Goal: Information Seeking & Learning: Learn about a topic

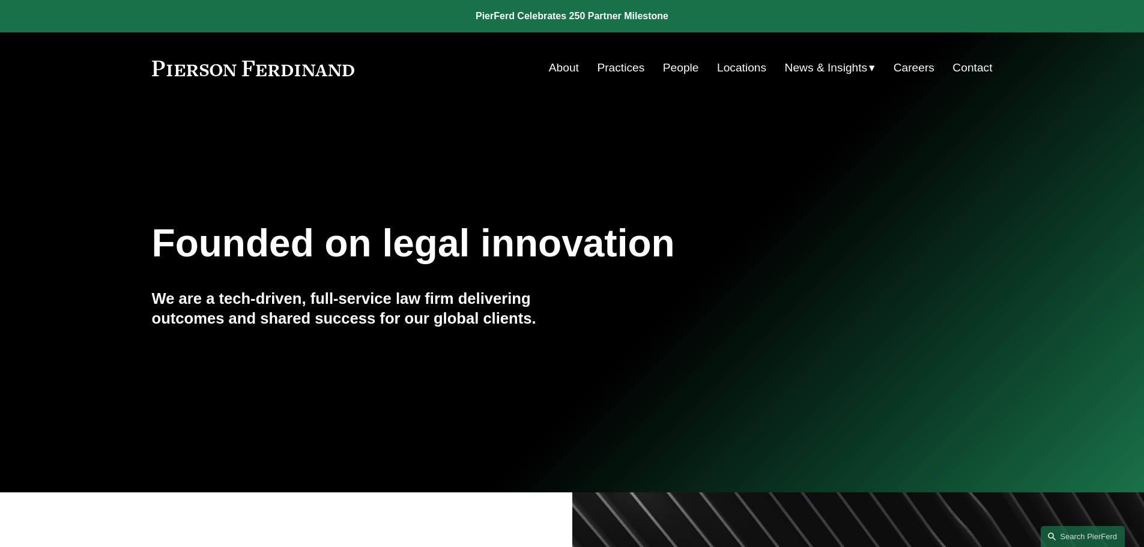
click at [664, 66] on link "People" at bounding box center [681, 67] width 36 height 23
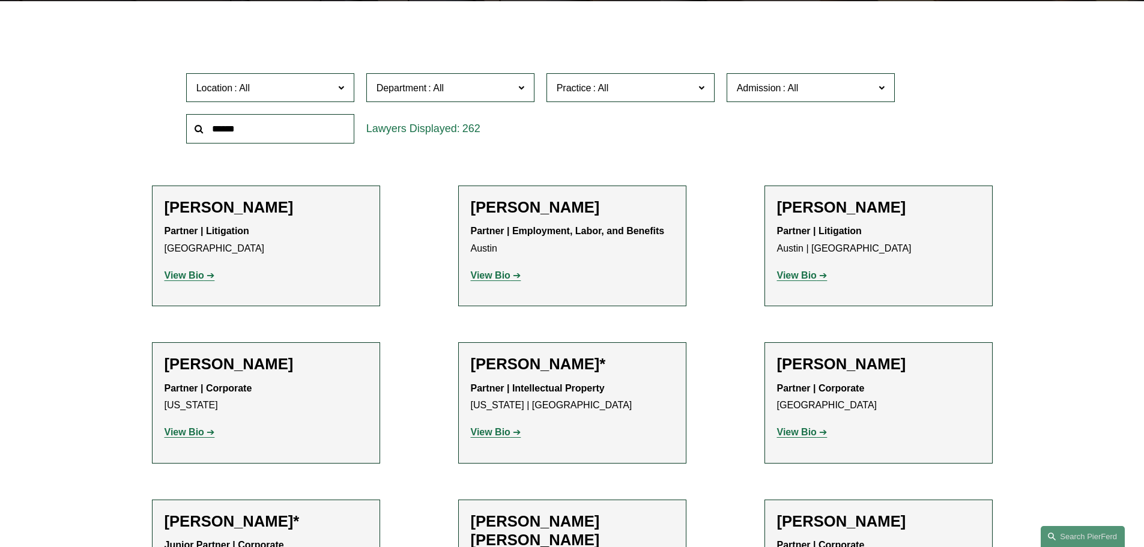
scroll to position [360, 0]
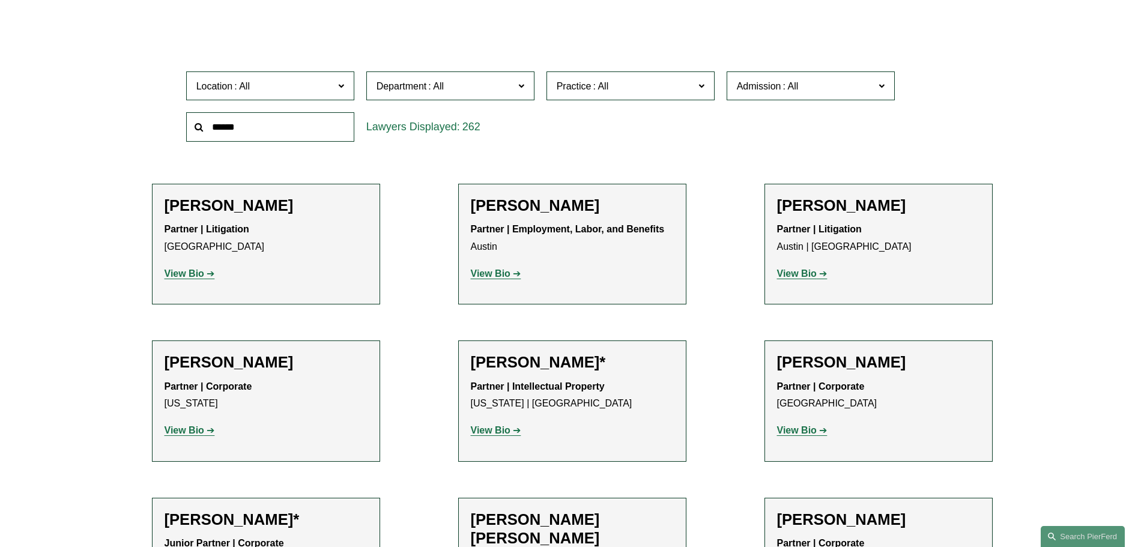
click at [343, 88] on span at bounding box center [340, 85] width 6 height 16
click at [0, 0] on link "Bellevue" at bounding box center [0, 0] width 0 height 0
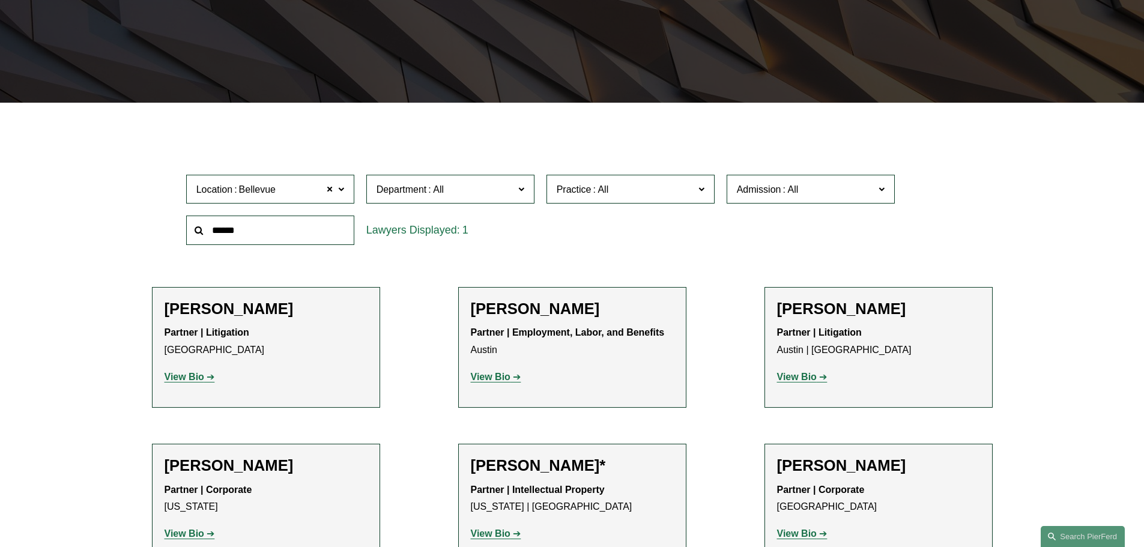
scroll to position [240, 0]
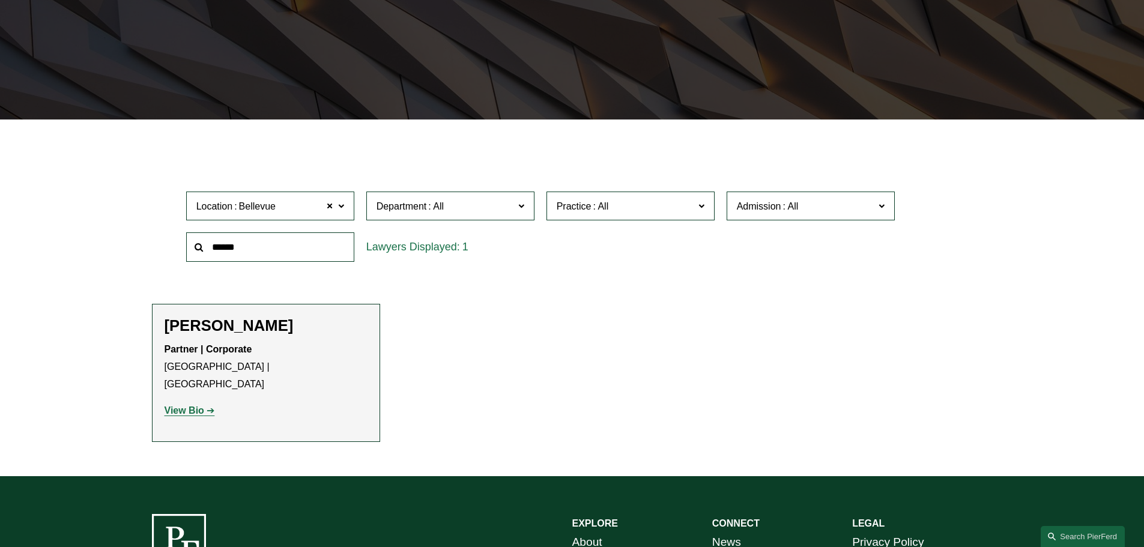
click at [289, 210] on span "Location Bellevue" at bounding box center [265, 206] width 138 height 16
click at [482, 336] on ul "Filter Location Bellevue Bellevue All Atlanta Austin Bellevue Boston Charlotte …" at bounding box center [571, 296] width 909 height 293
click at [187, 405] on strong "View Bio" at bounding box center [185, 410] width 40 height 10
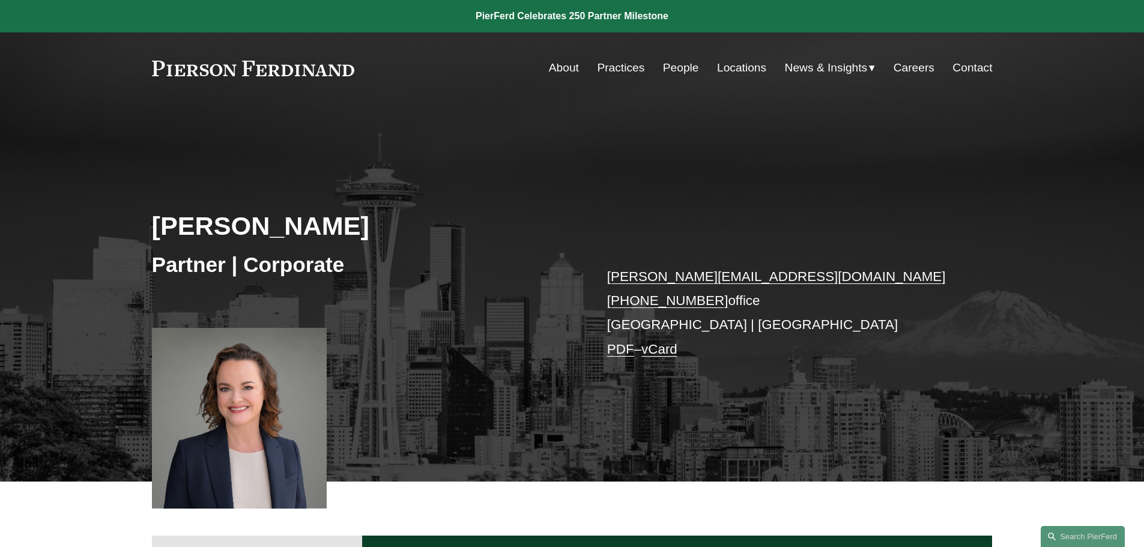
click at [676, 74] on link "People" at bounding box center [681, 67] width 36 height 23
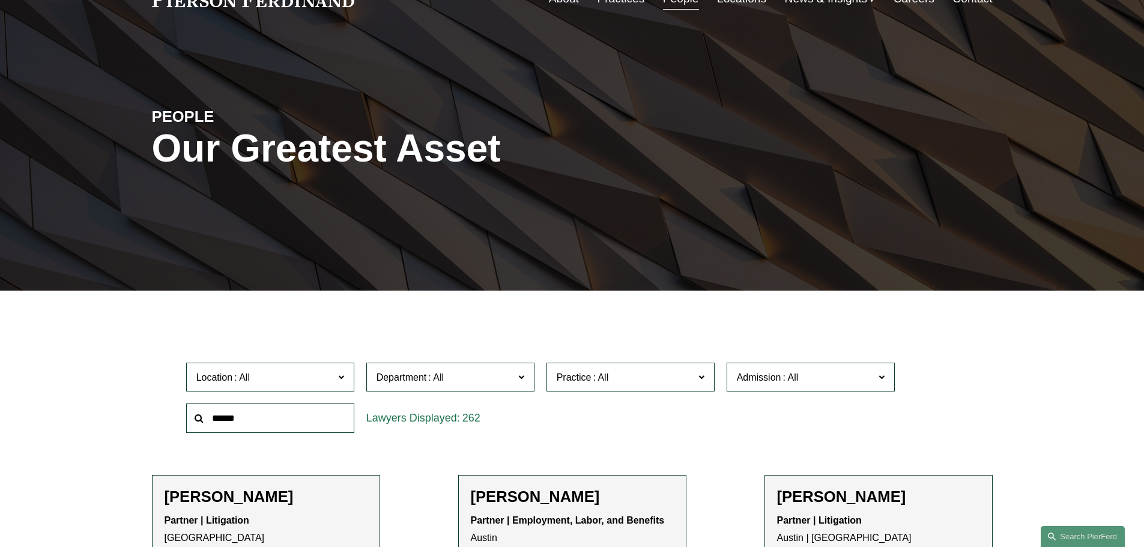
scroll to position [240, 0]
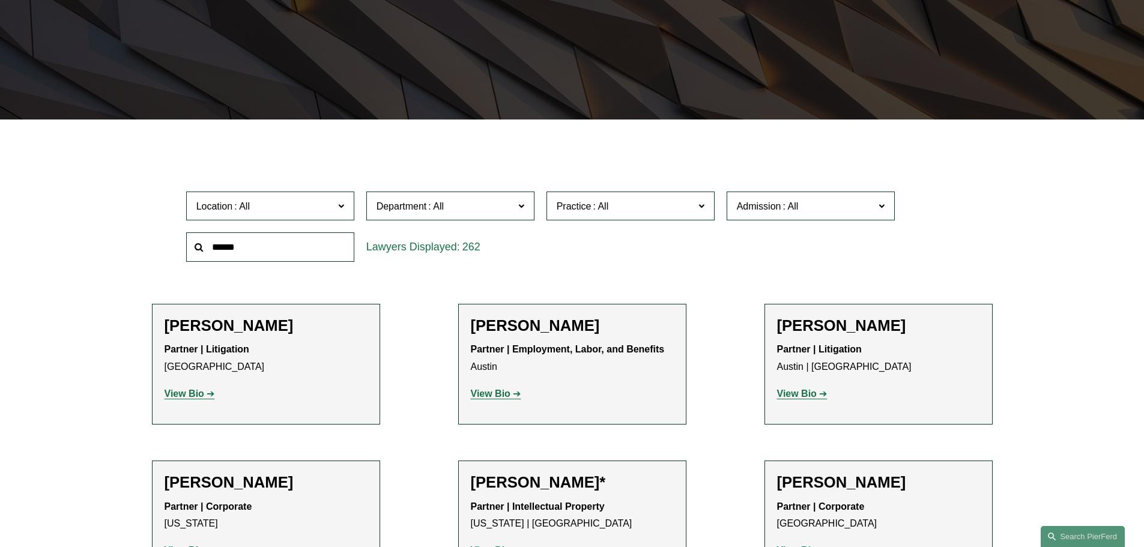
click at [292, 248] on input "text" at bounding box center [270, 246] width 168 height 29
click at [292, 214] on span "Location" at bounding box center [265, 206] width 138 height 16
click at [0, 0] on link "New York" at bounding box center [0, 0] width 0 height 0
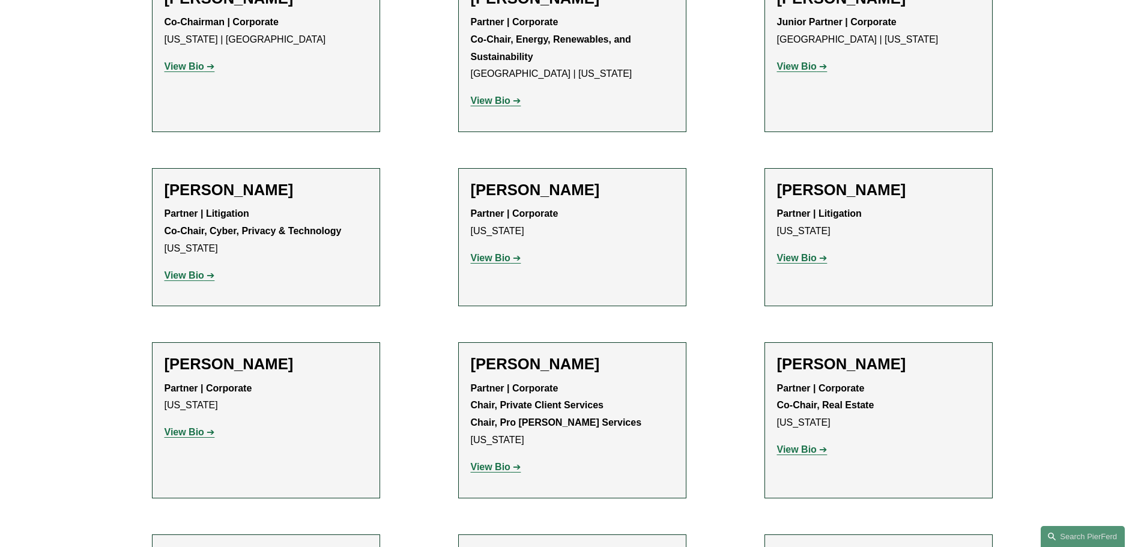
scroll to position [3843, 0]
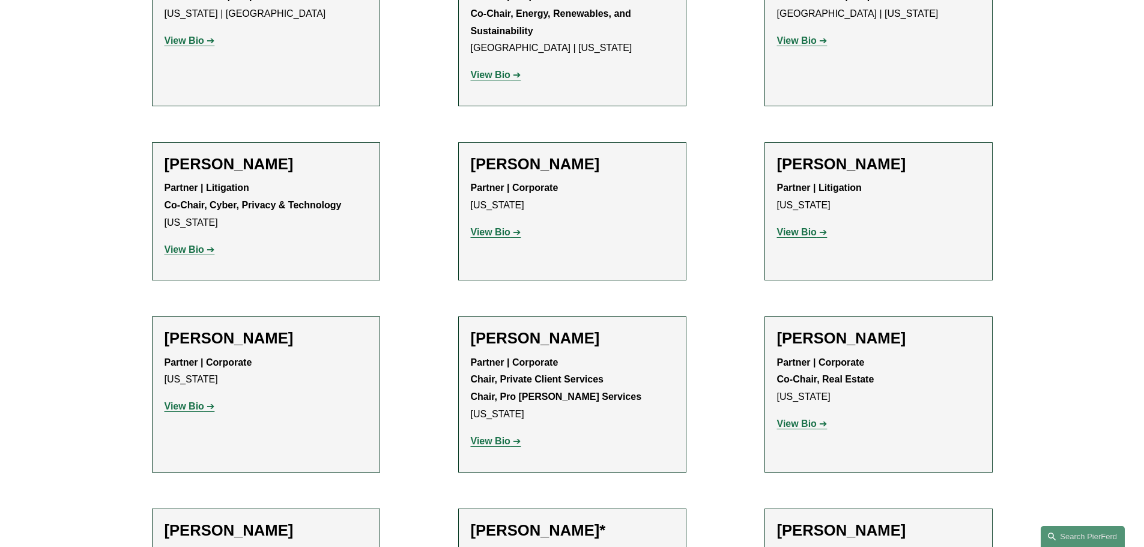
click at [192, 401] on strong "View Bio" at bounding box center [185, 406] width 40 height 10
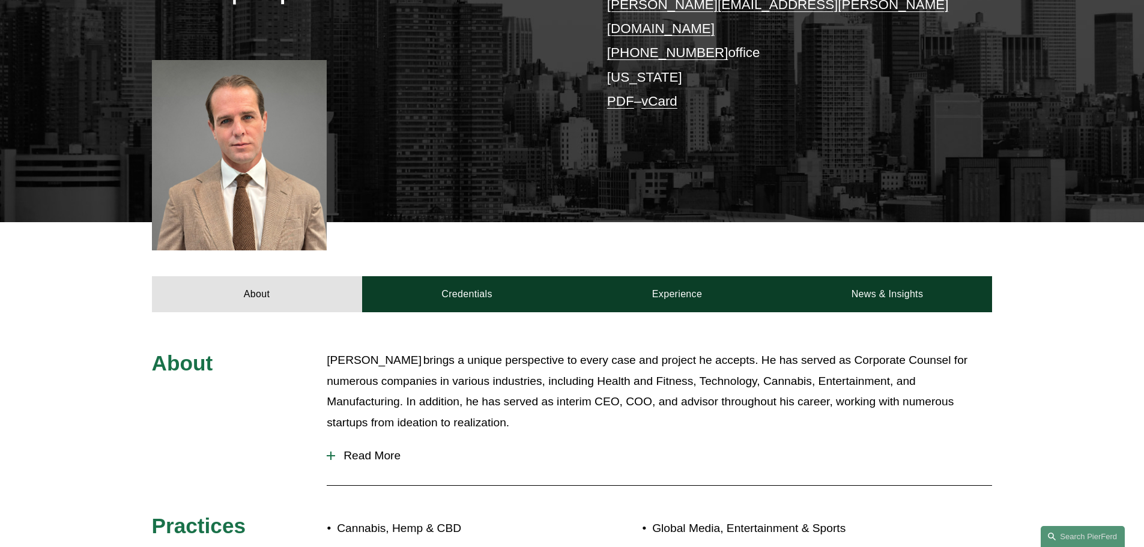
scroll to position [300, 0]
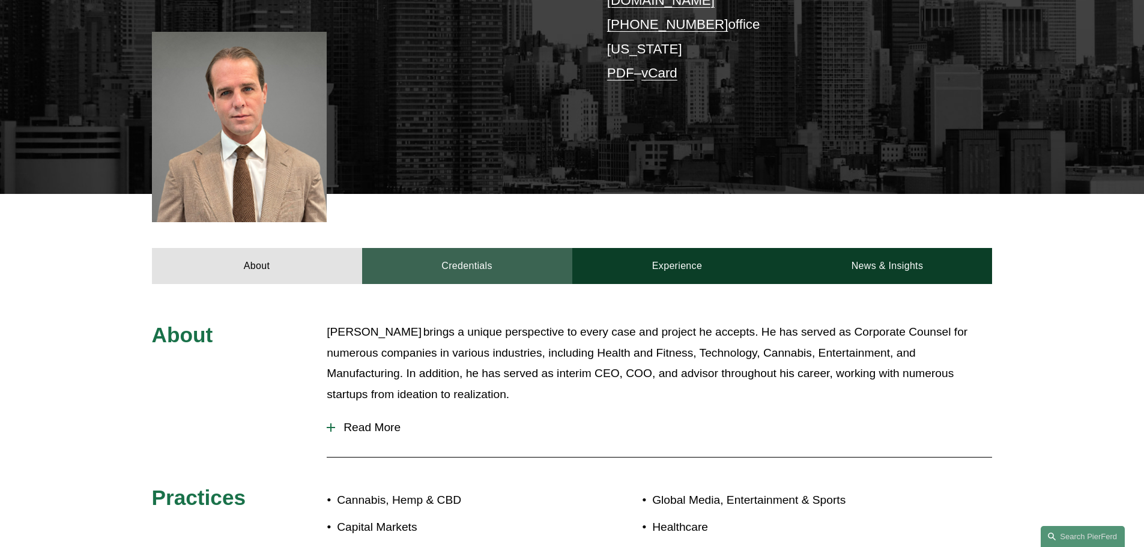
click at [460, 257] on link "Credentials" at bounding box center [467, 266] width 210 height 36
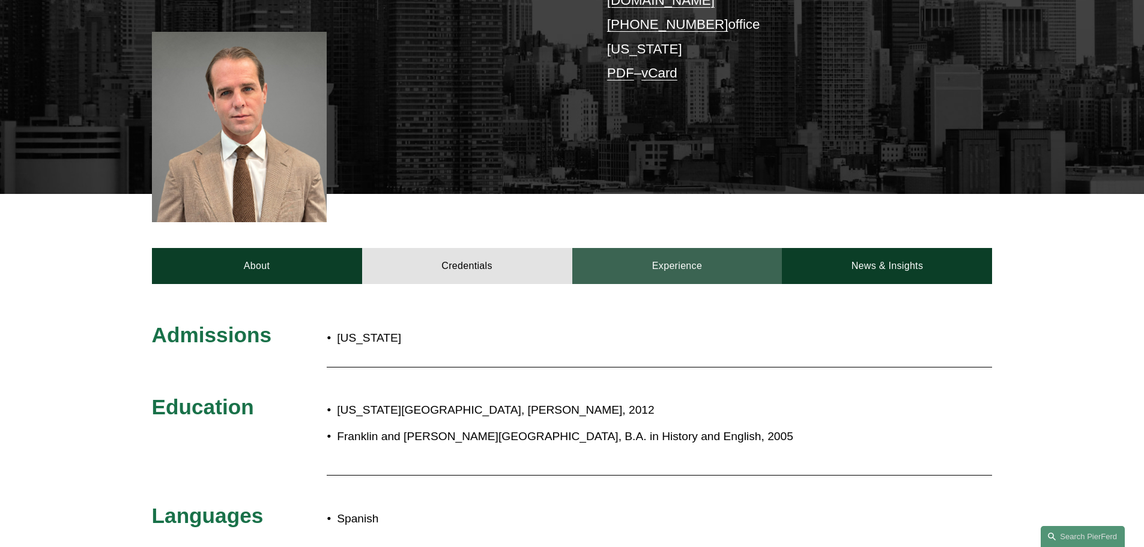
click at [625, 258] on link "Experience" at bounding box center [677, 266] width 210 height 36
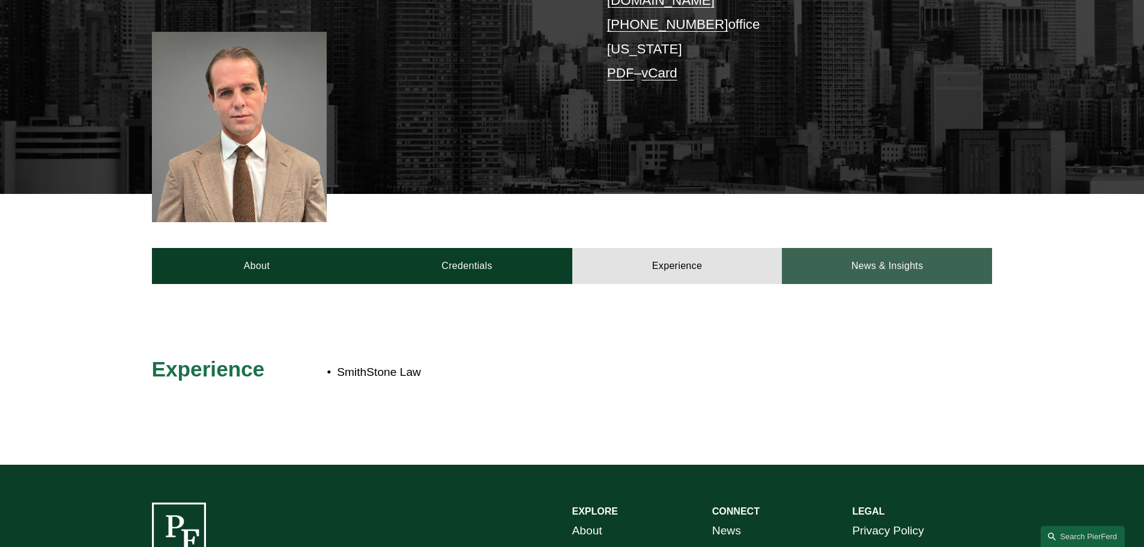
click at [853, 248] on link "News & Insights" at bounding box center [887, 266] width 210 height 36
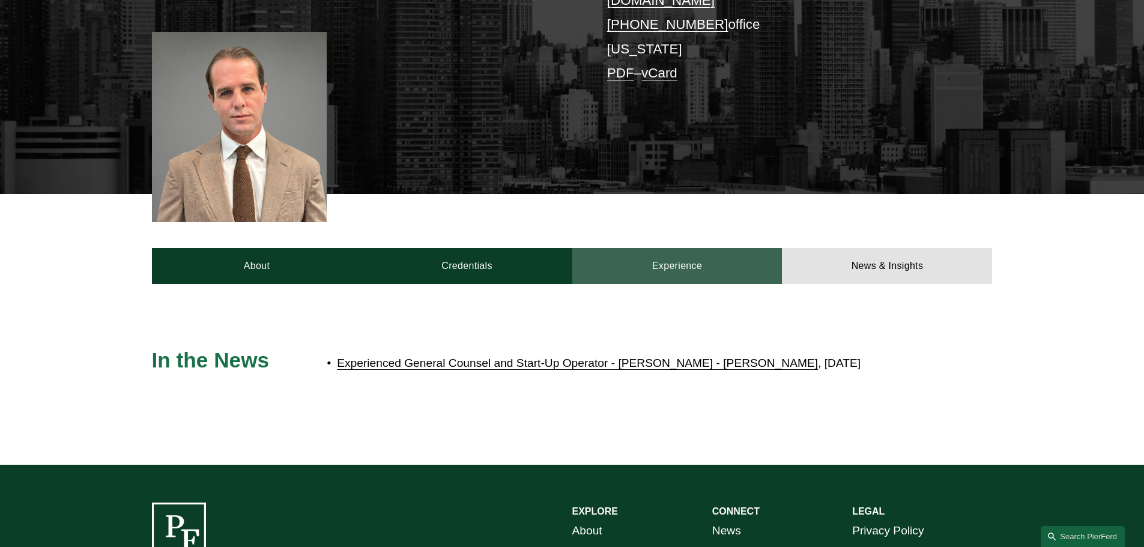
click at [683, 260] on link "Experience" at bounding box center [677, 266] width 210 height 36
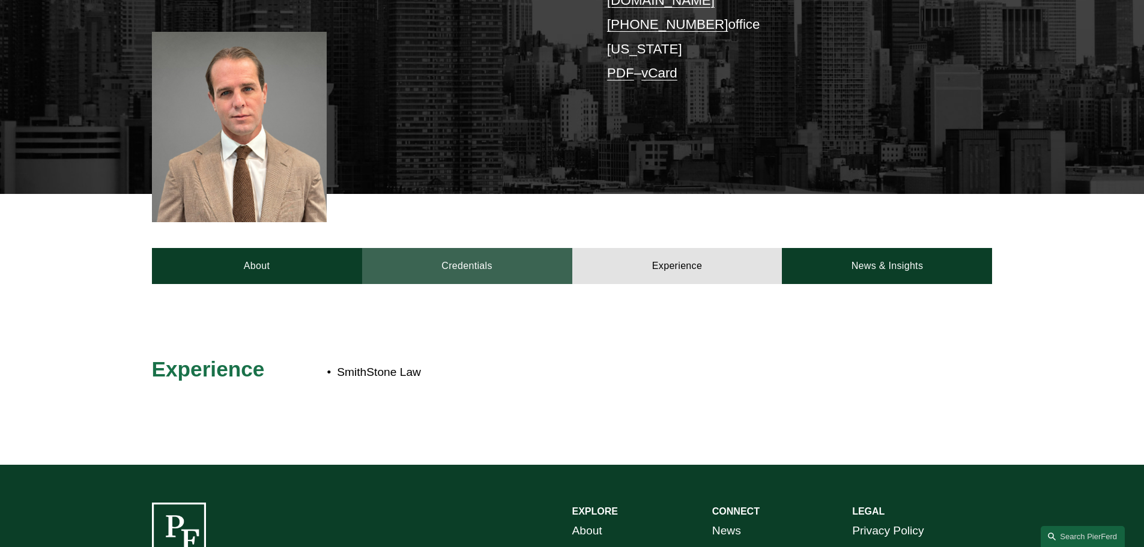
click at [504, 260] on link "Credentials" at bounding box center [467, 266] width 210 height 36
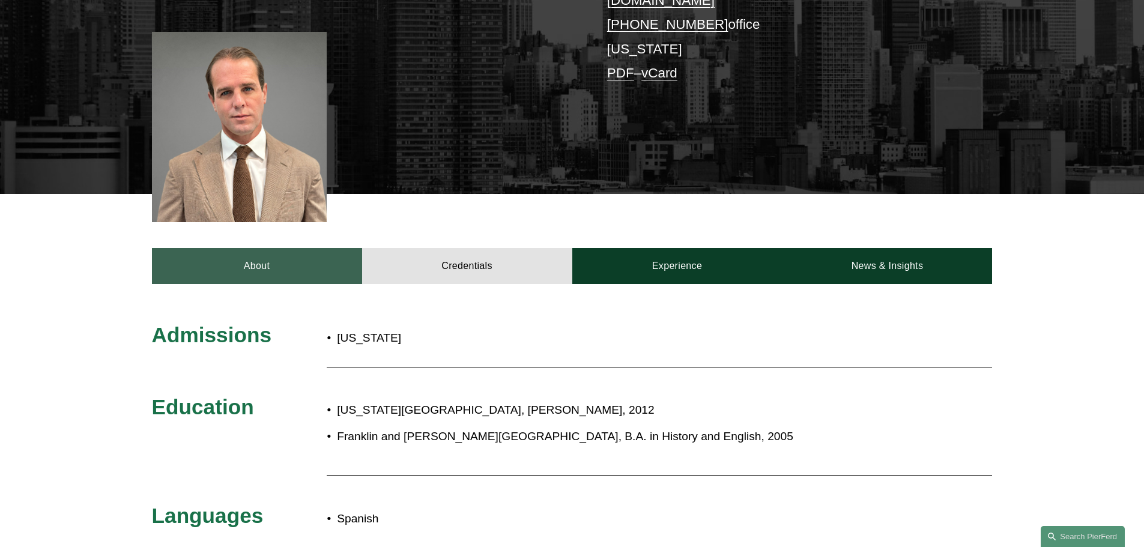
click at [202, 260] on link "About" at bounding box center [257, 266] width 210 height 36
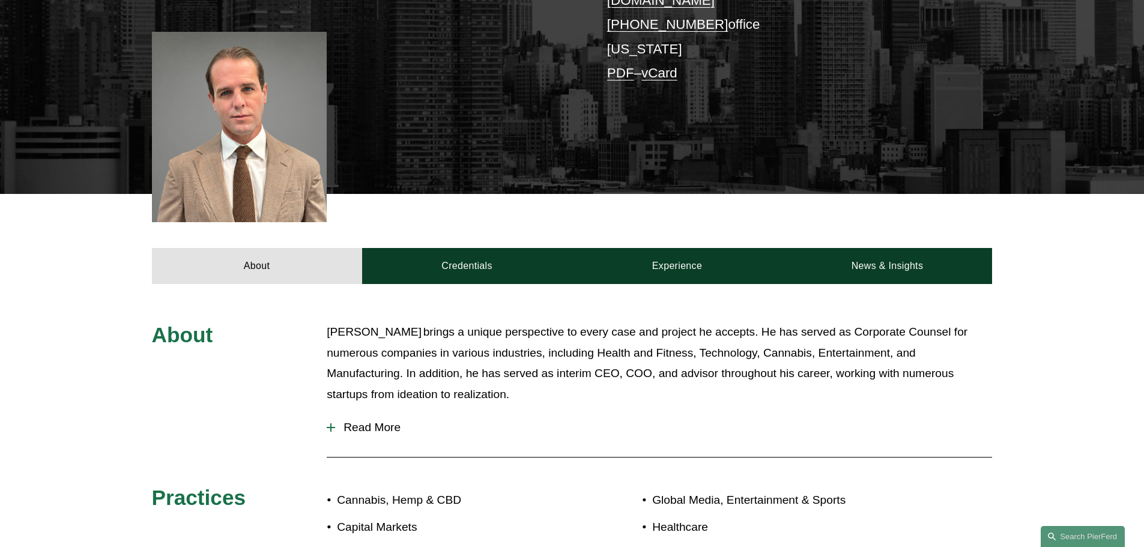
click at [368, 425] on button "Read More" at bounding box center [659, 427] width 665 height 31
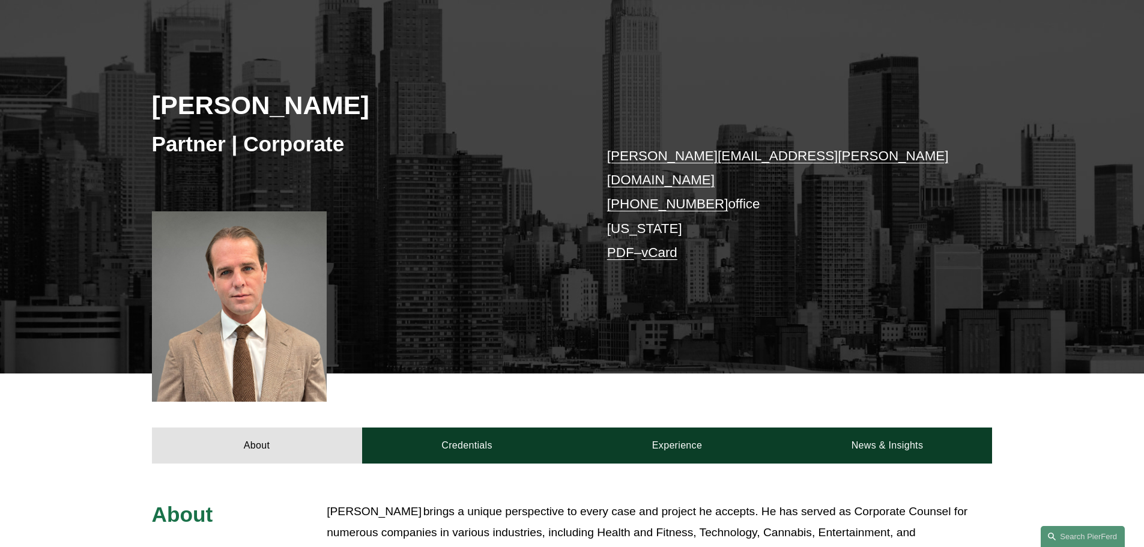
scroll to position [120, 0]
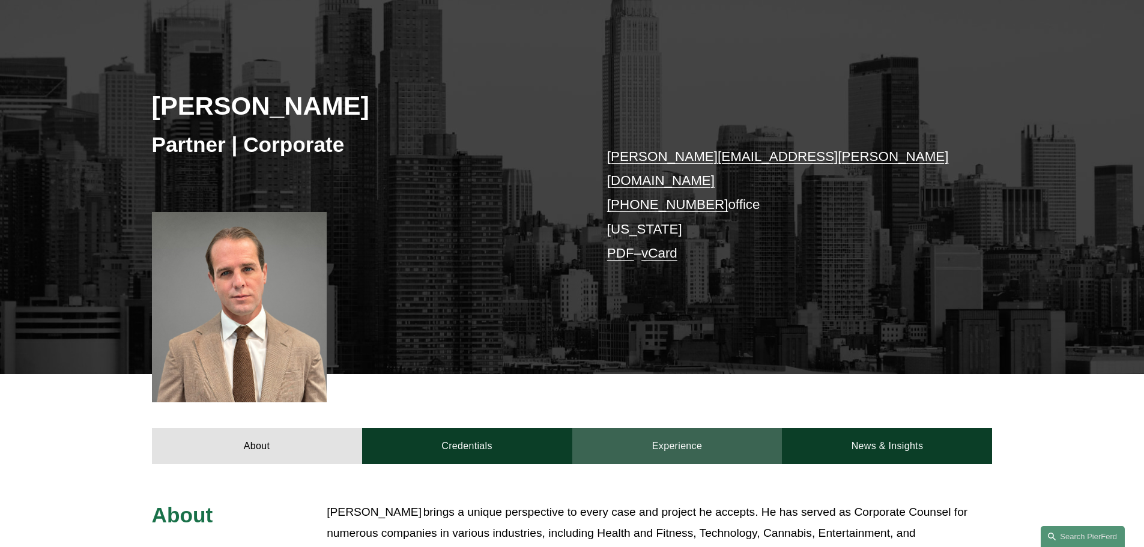
click at [682, 428] on link "Experience" at bounding box center [677, 446] width 210 height 36
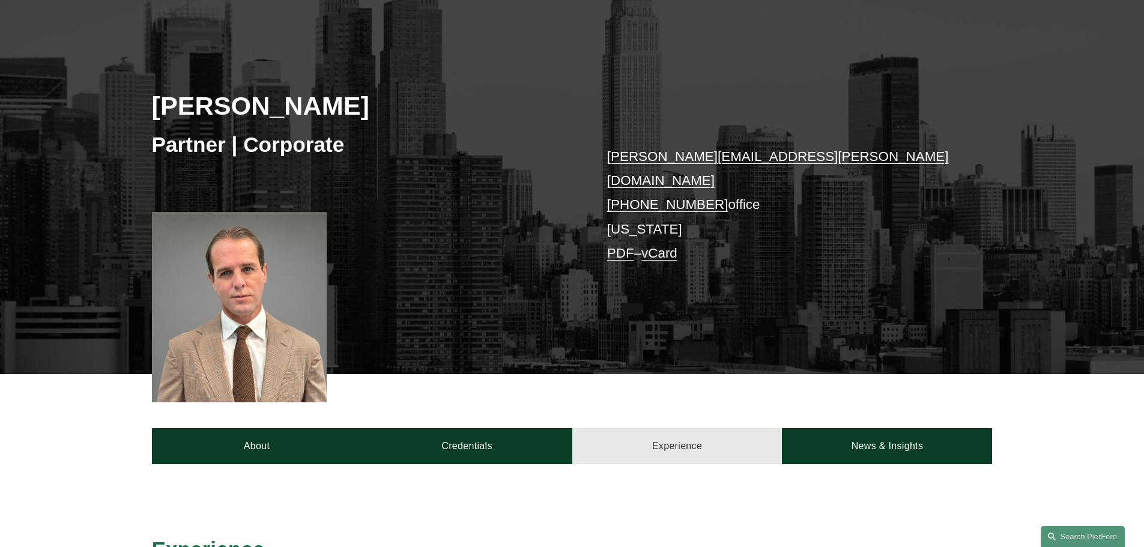
scroll to position [480, 0]
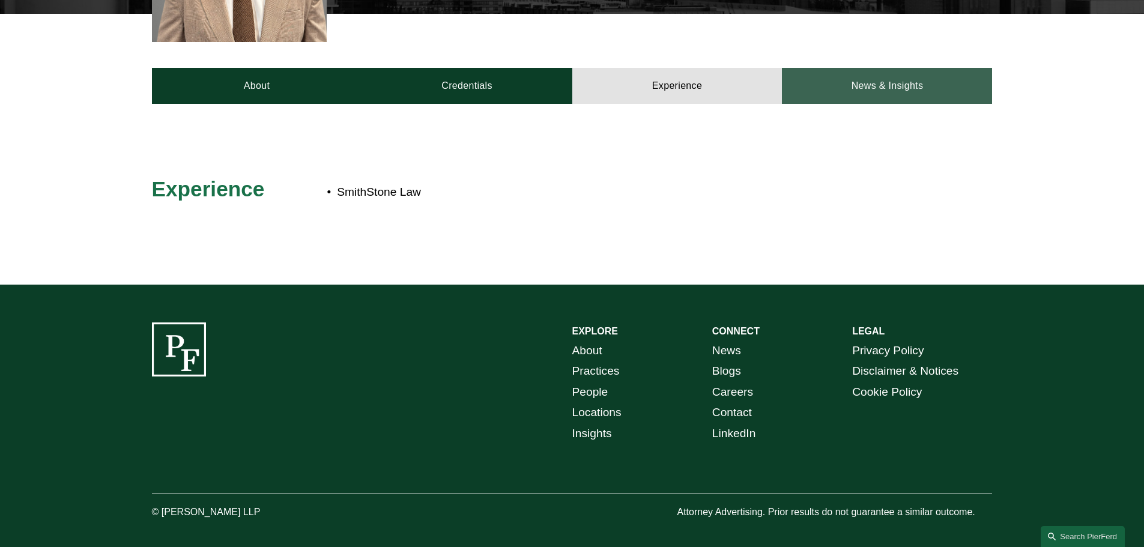
click at [892, 72] on link "News & Insights" at bounding box center [887, 86] width 210 height 36
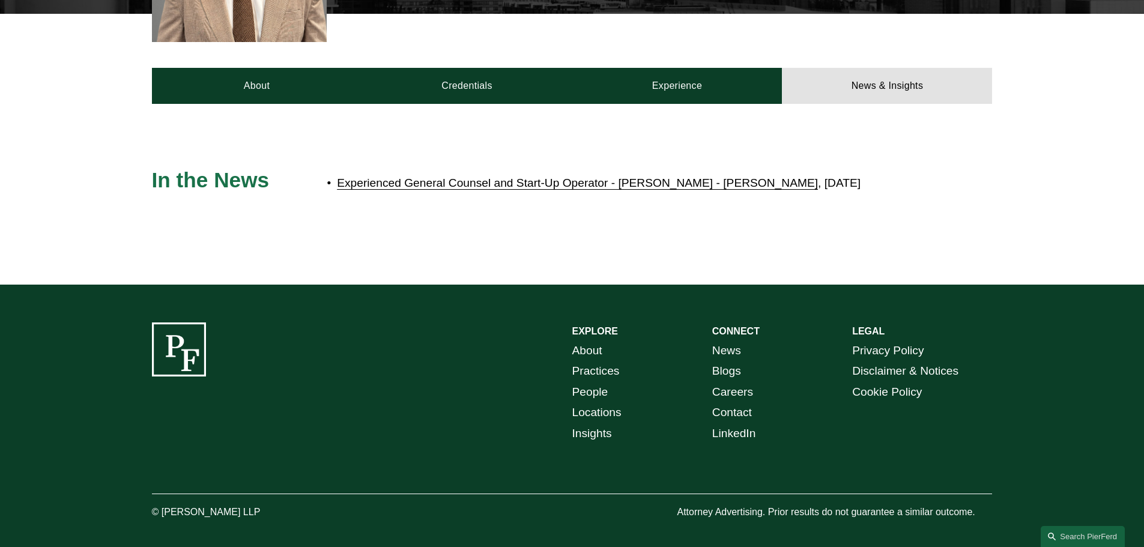
click at [647, 177] on link "Experienced General Counsel and Start-Up Operator - Peter Smith - Joins Pierson…" at bounding box center [577, 183] width 481 height 13
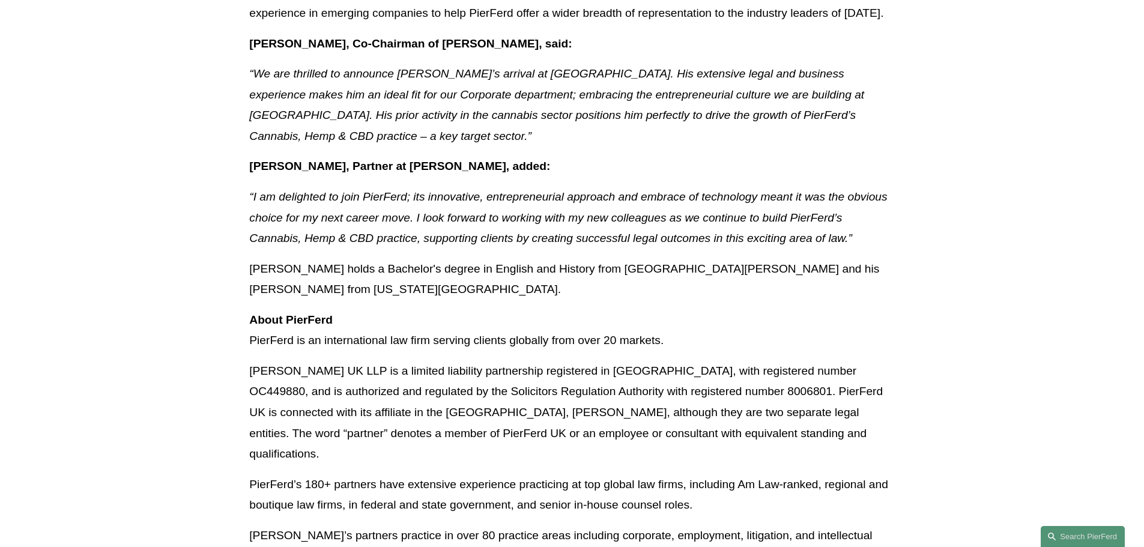
scroll to position [781, 0]
